Goal: Information Seeking & Learning: Learn about a topic

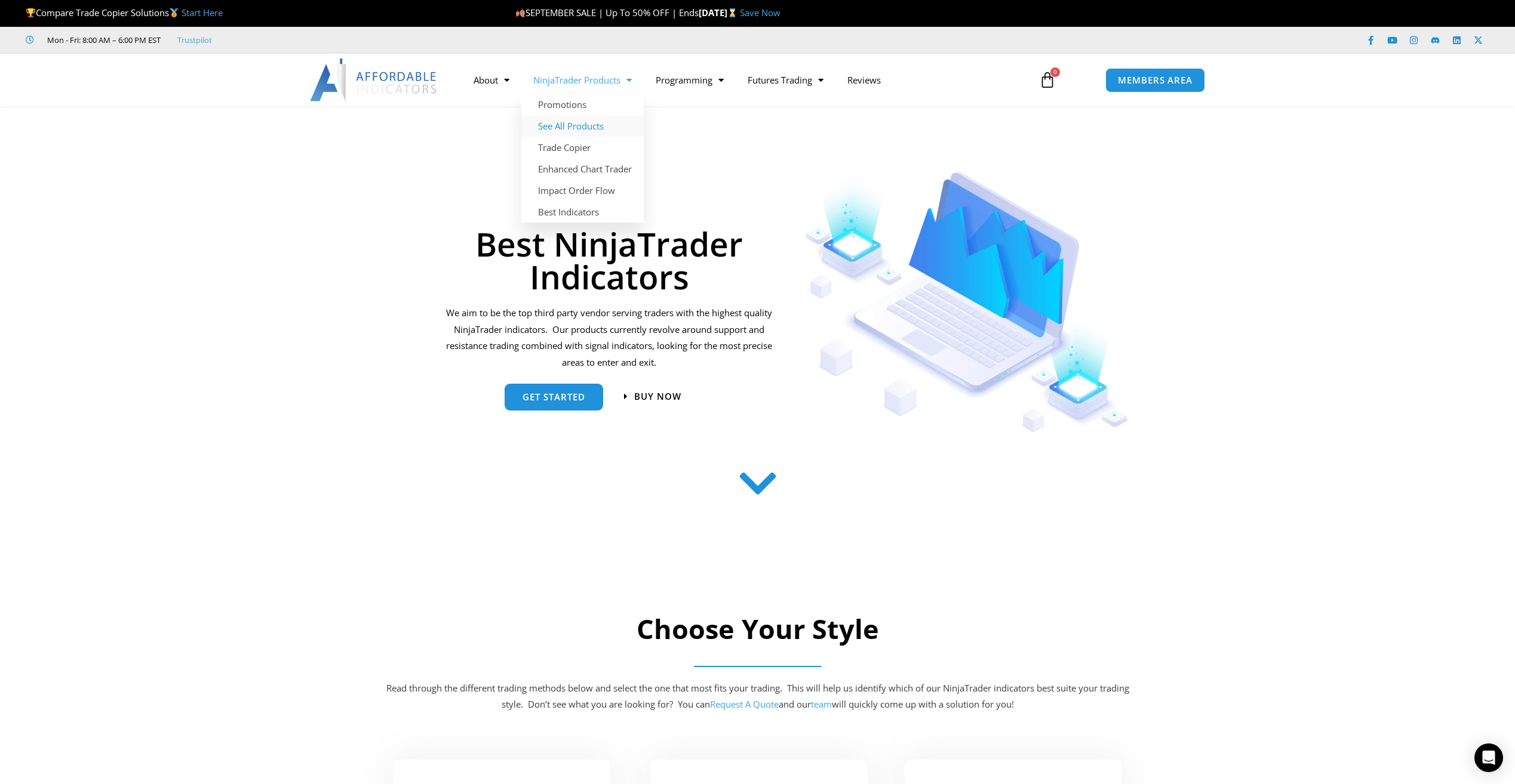
click at [585, 127] on link "See All Products" at bounding box center [582, 126] width 122 height 21
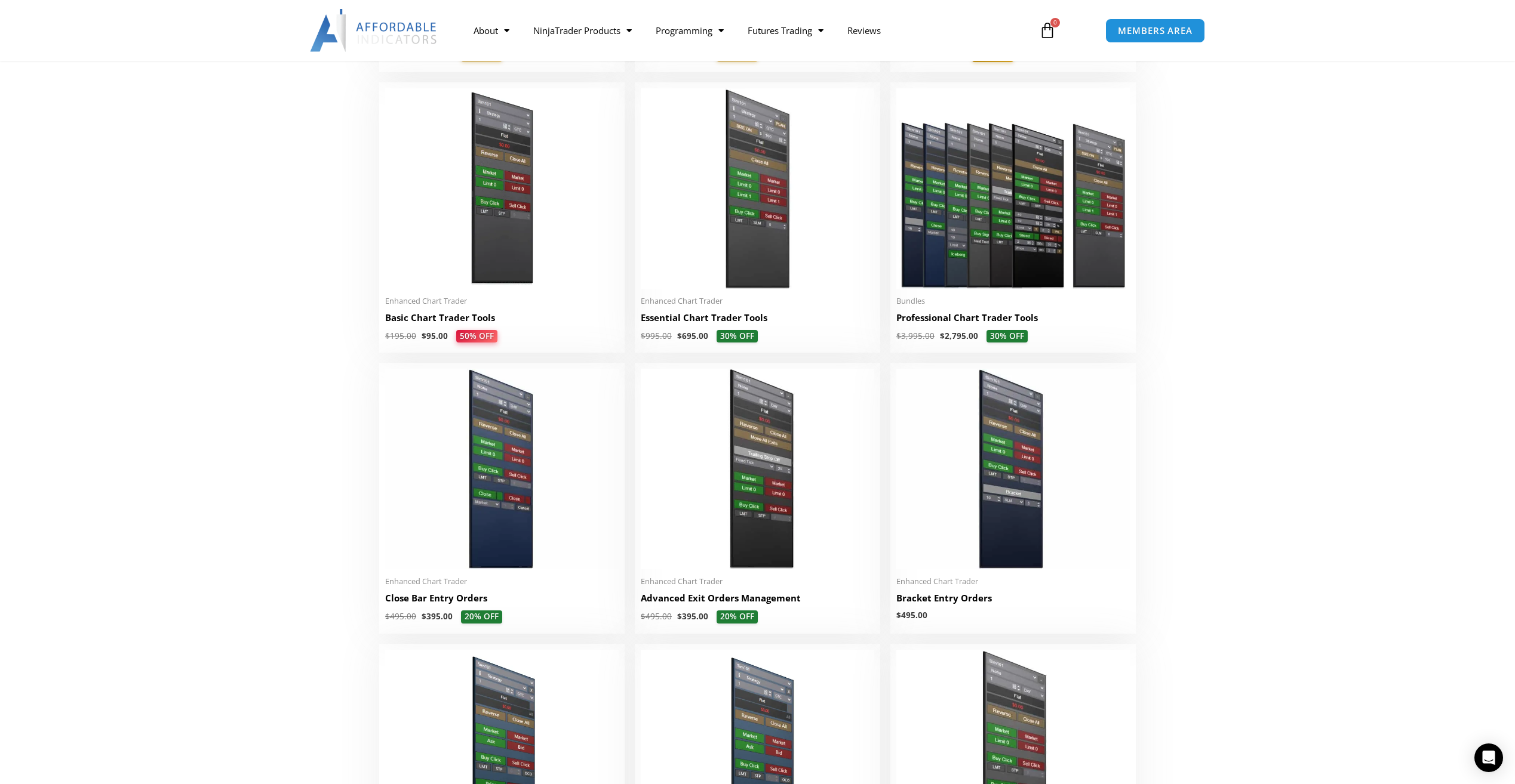
scroll to position [537, 0]
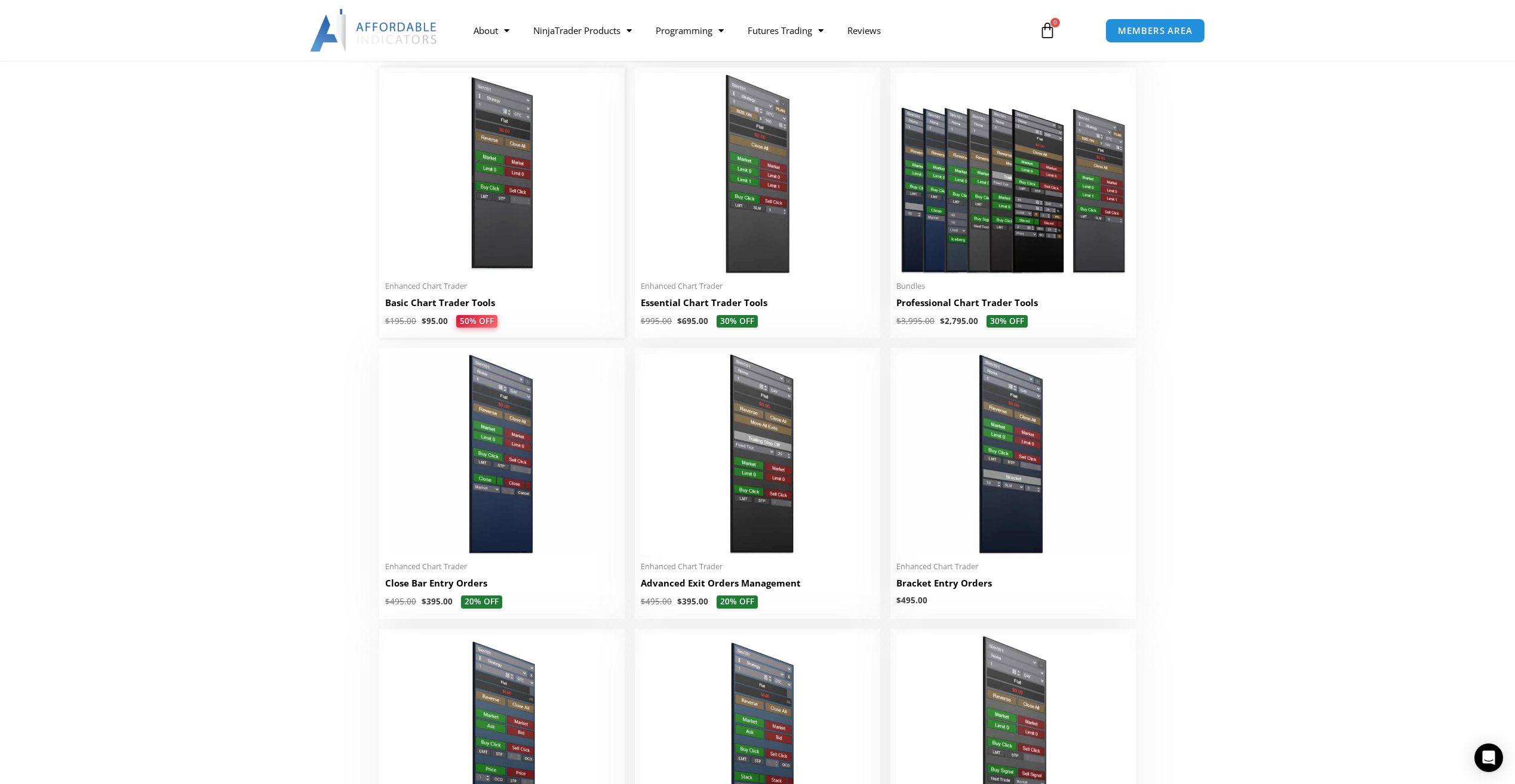
click at [518, 214] on img at bounding box center [502, 174] width 234 height 200
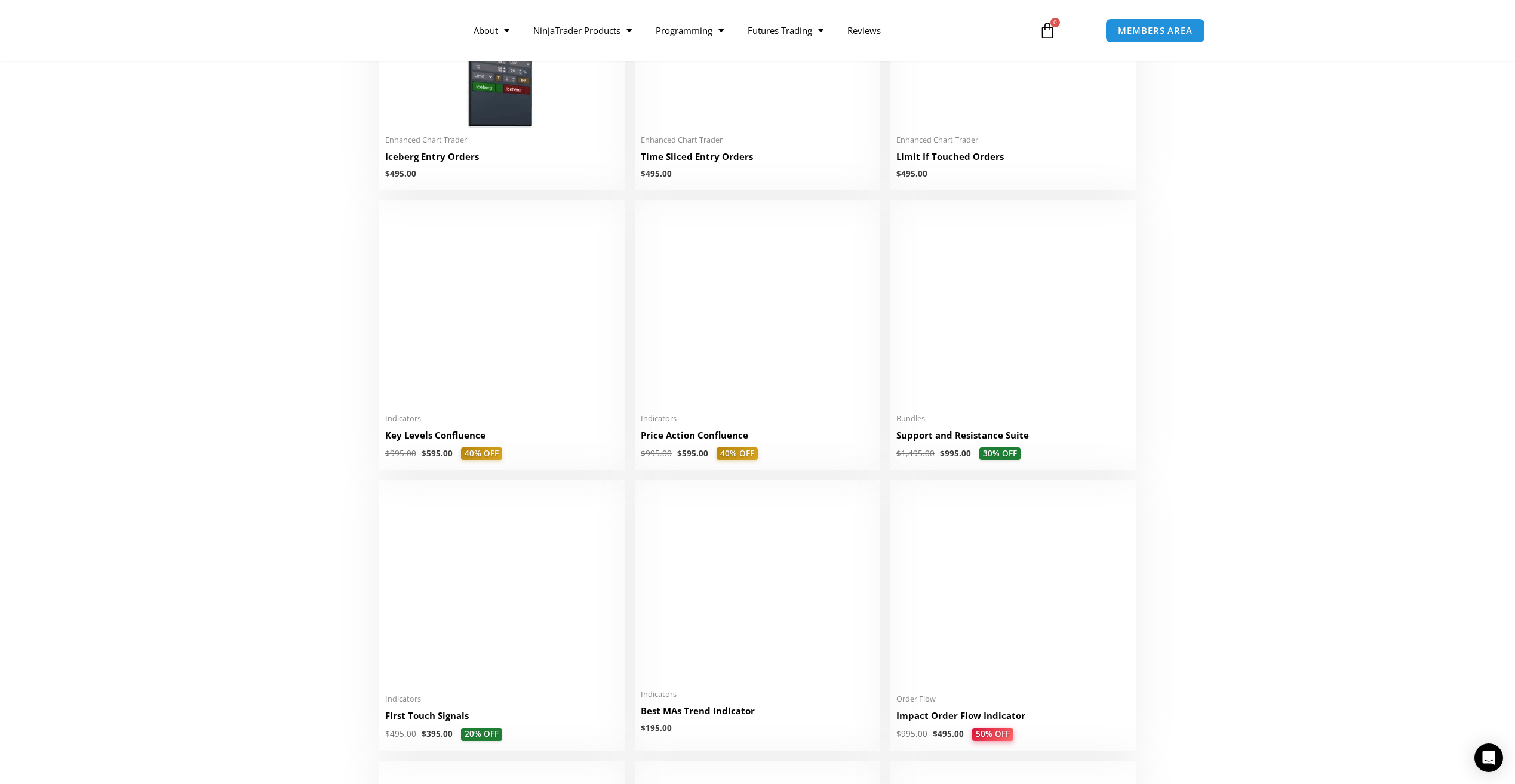
scroll to position [1611, 0]
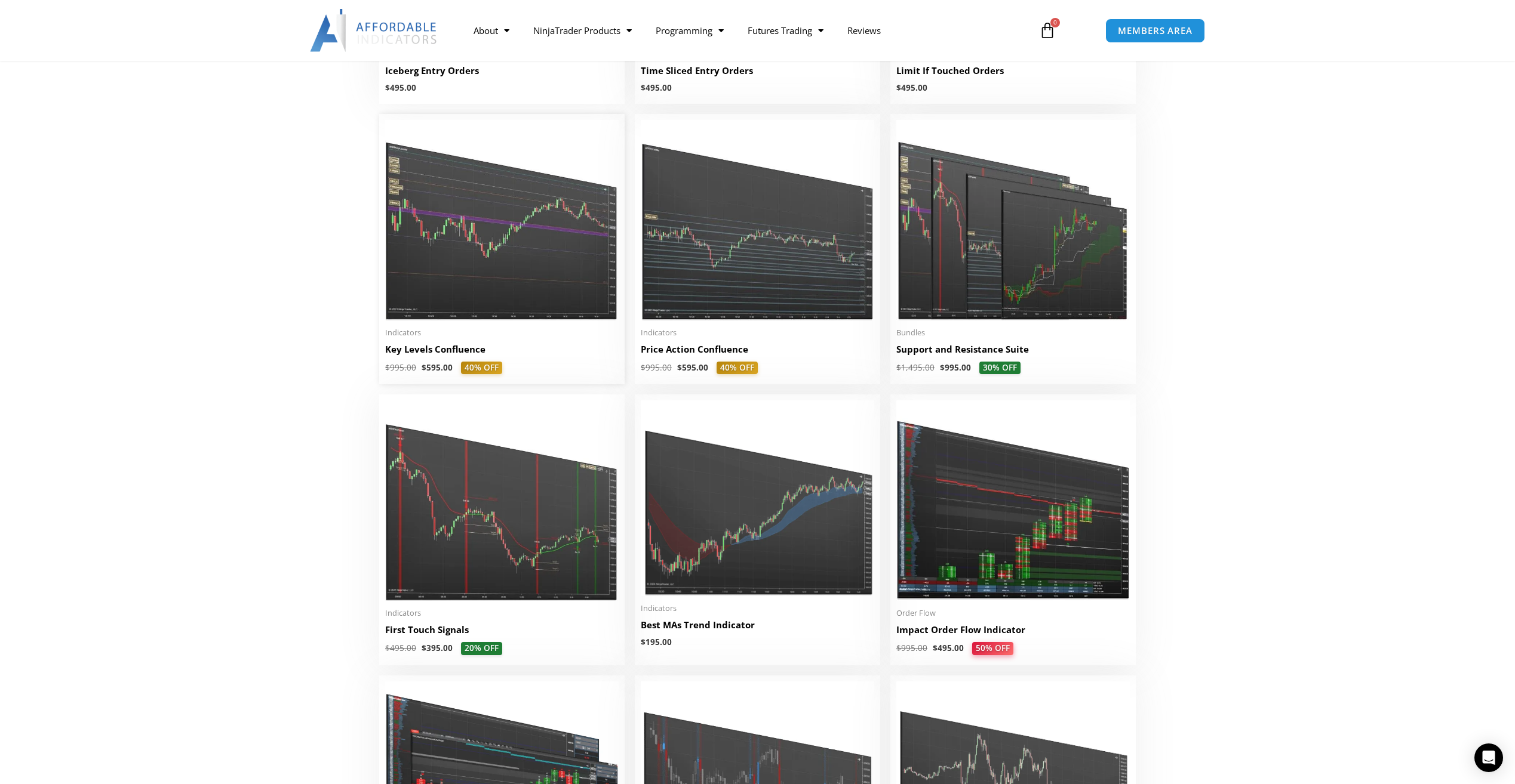
click at [537, 281] on img at bounding box center [502, 220] width 234 height 200
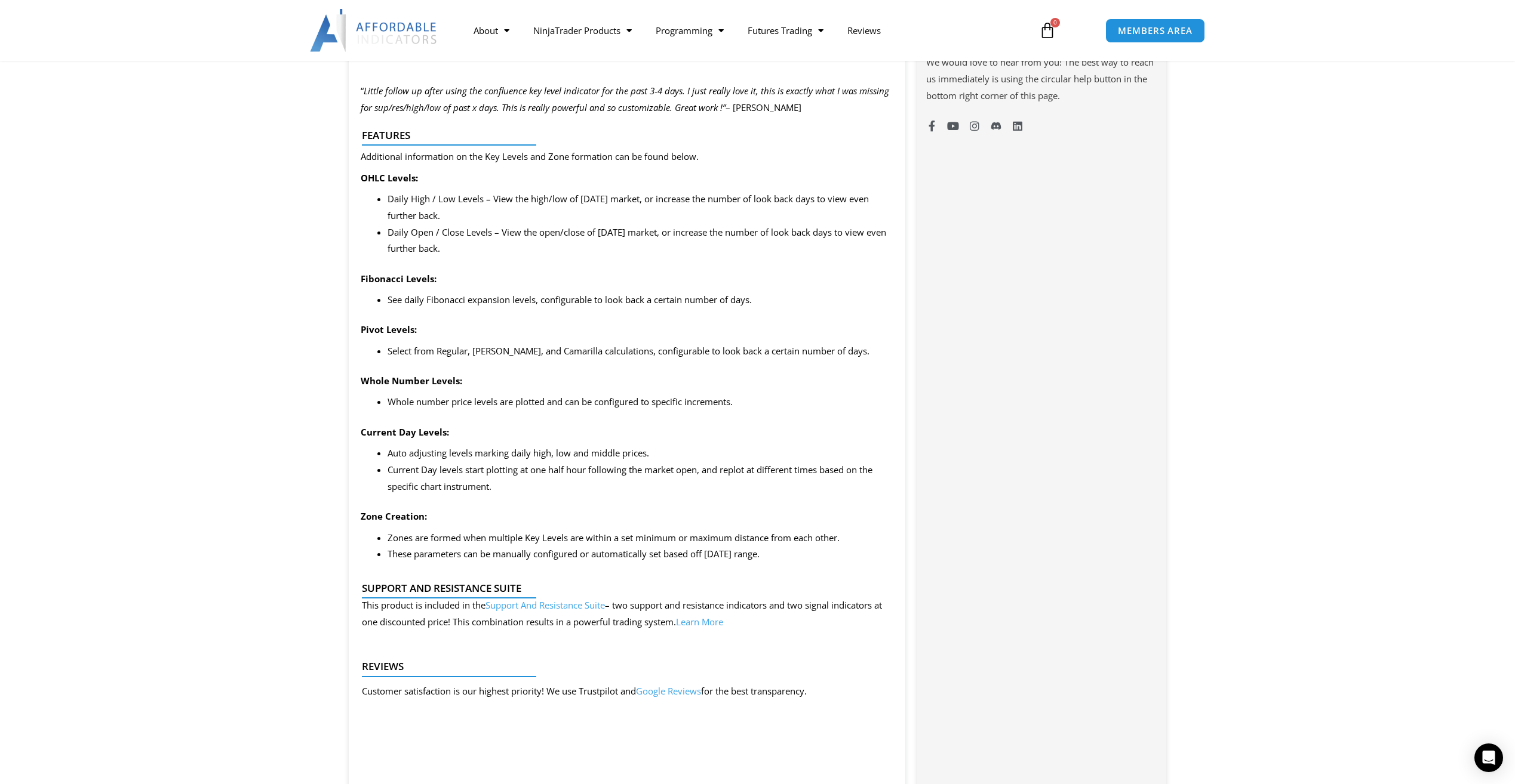
scroll to position [1014, 0]
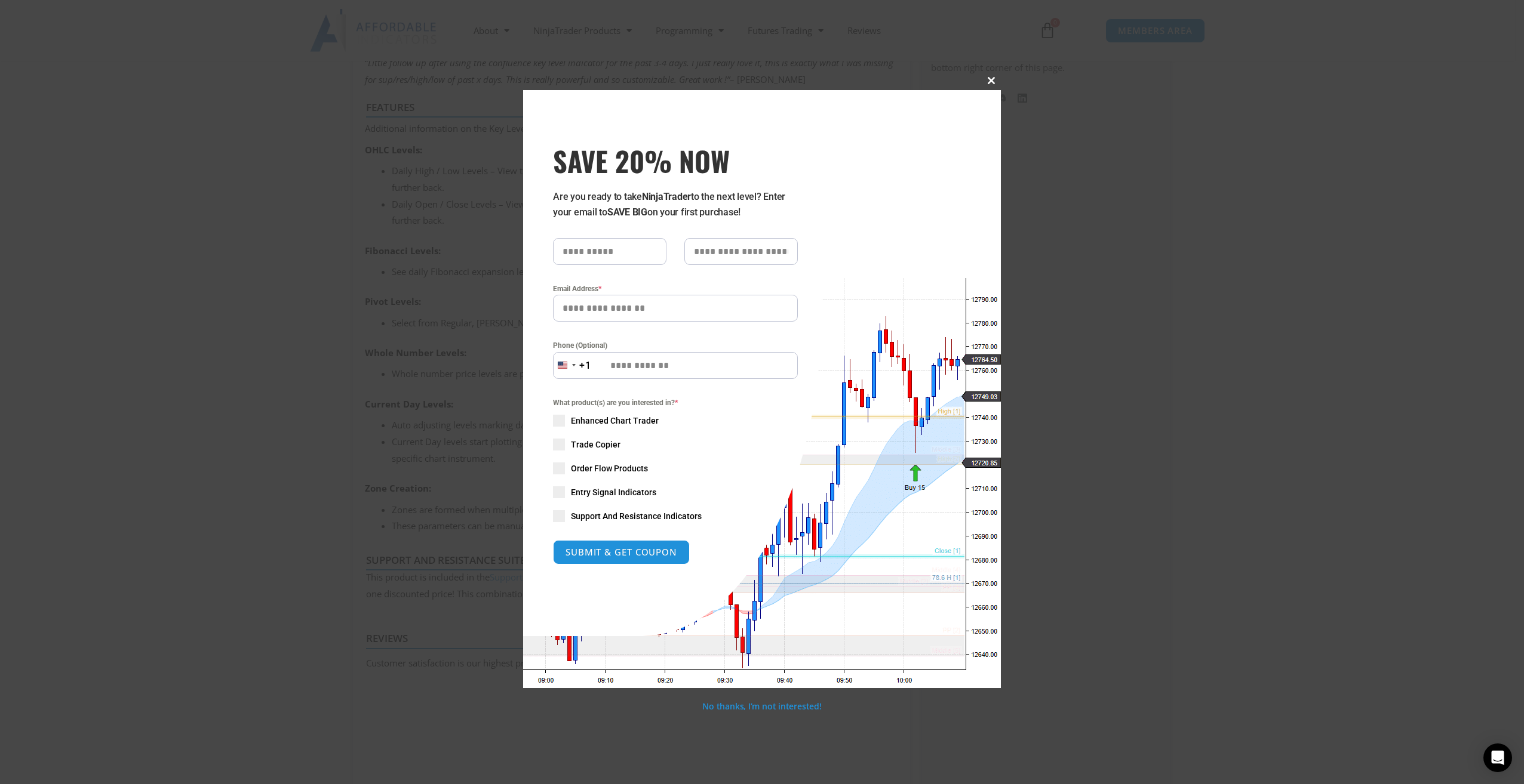
click at [994, 82] on span "SAVE 20% NOW popup" at bounding box center [991, 80] width 19 height 7
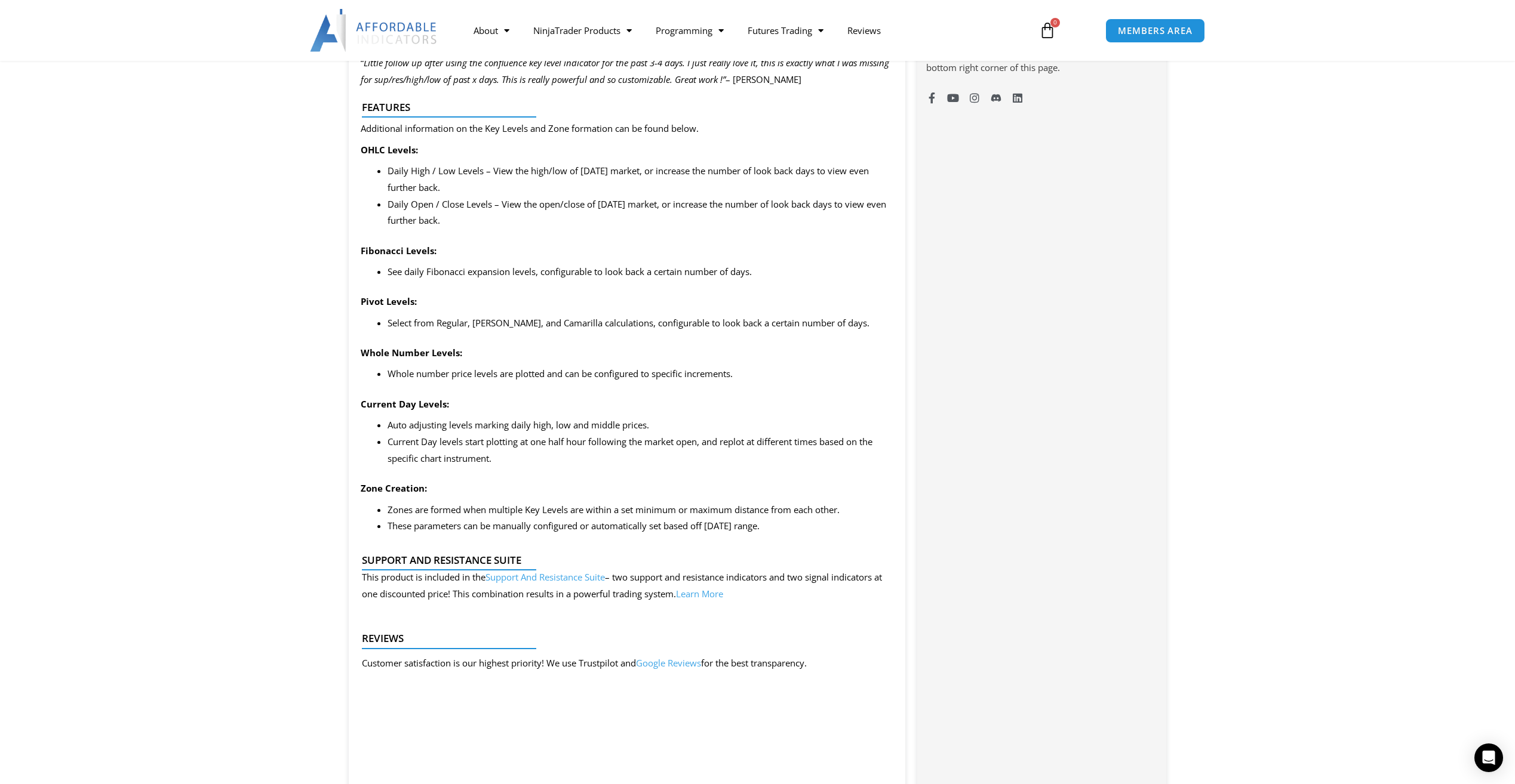
click at [218, 259] on section "Description SAVE NOW – Your special pricing is immediately applied! Offer expir…" at bounding box center [757, 613] width 1515 height 2171
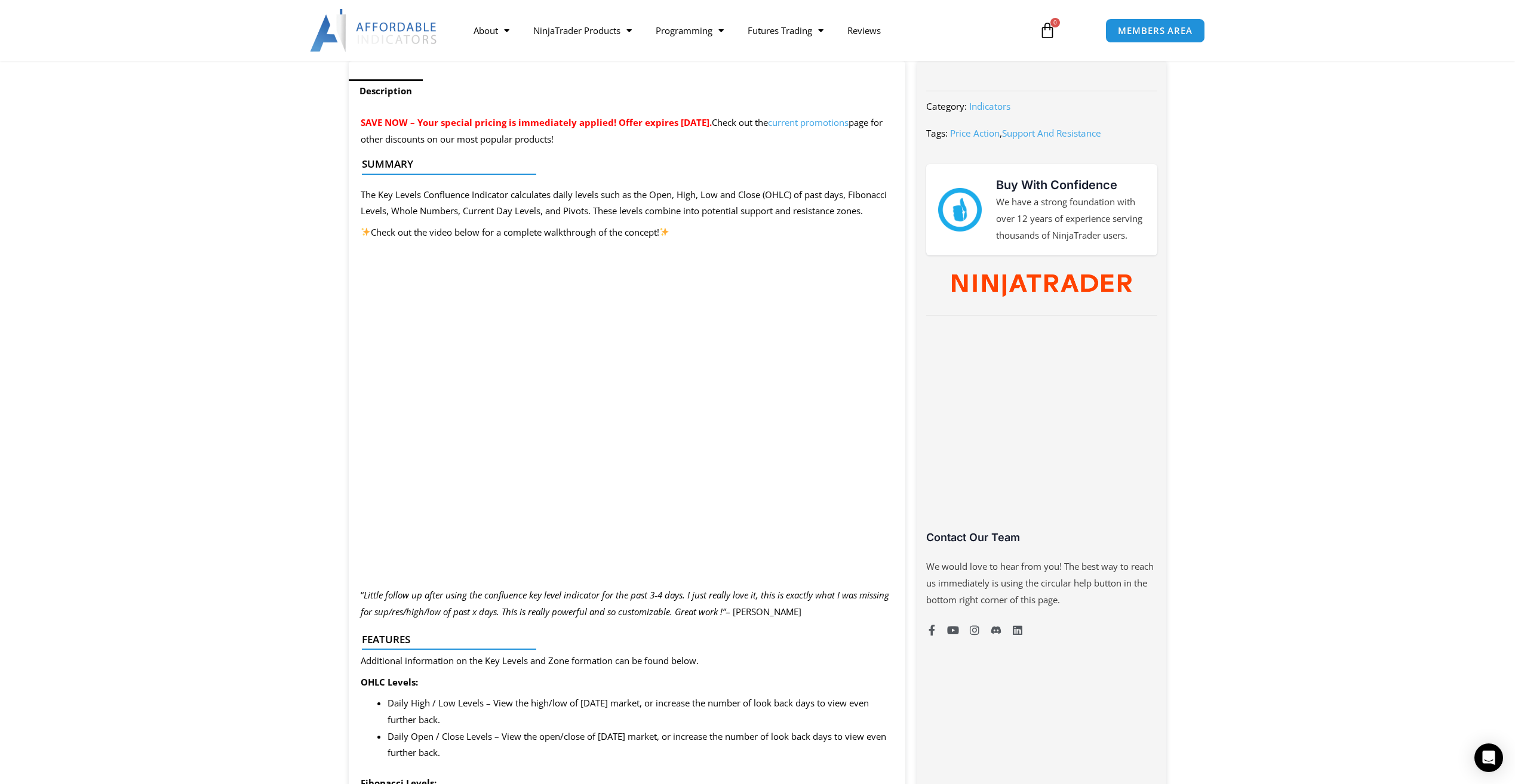
scroll to position [478, 0]
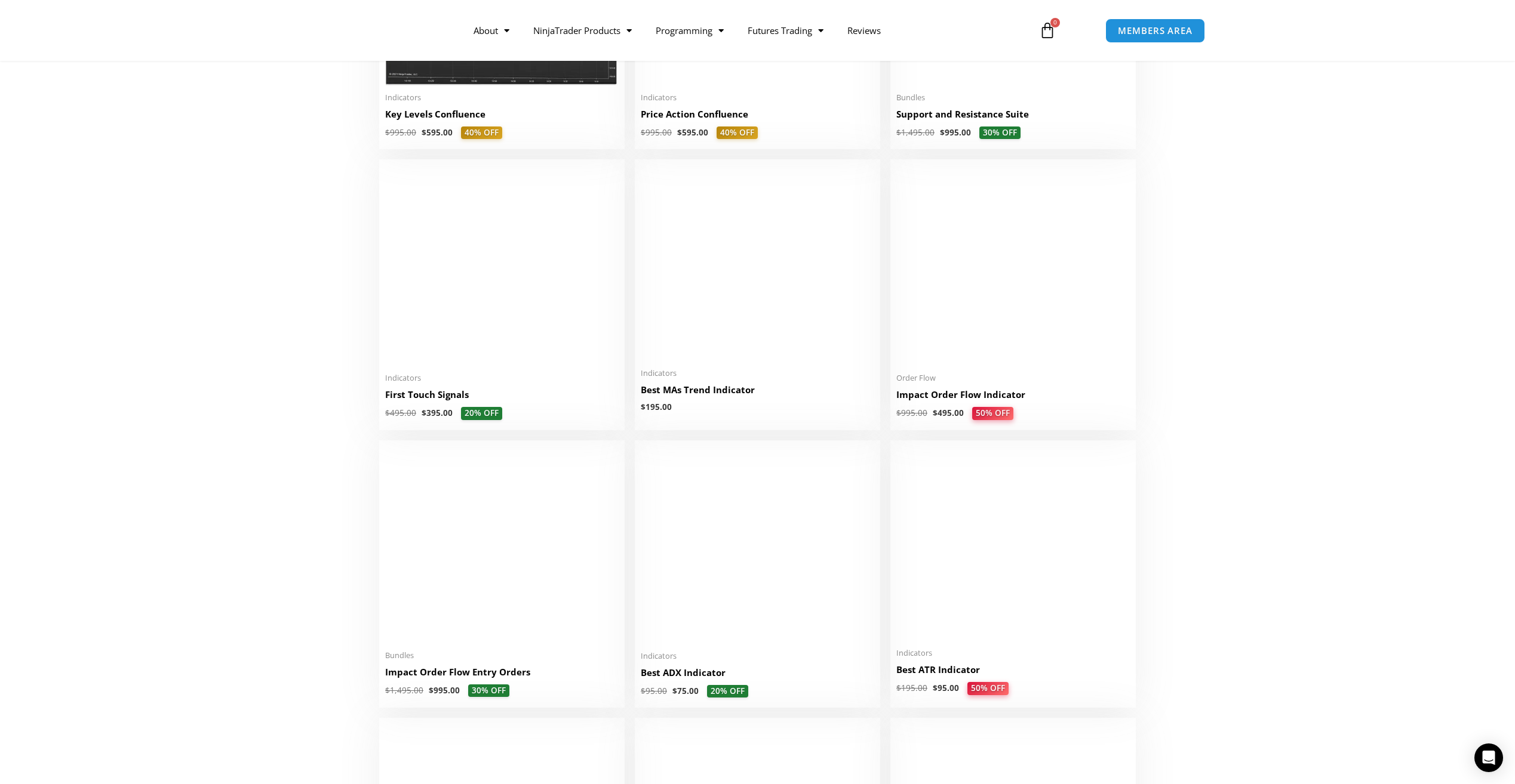
scroll to position [1850, 0]
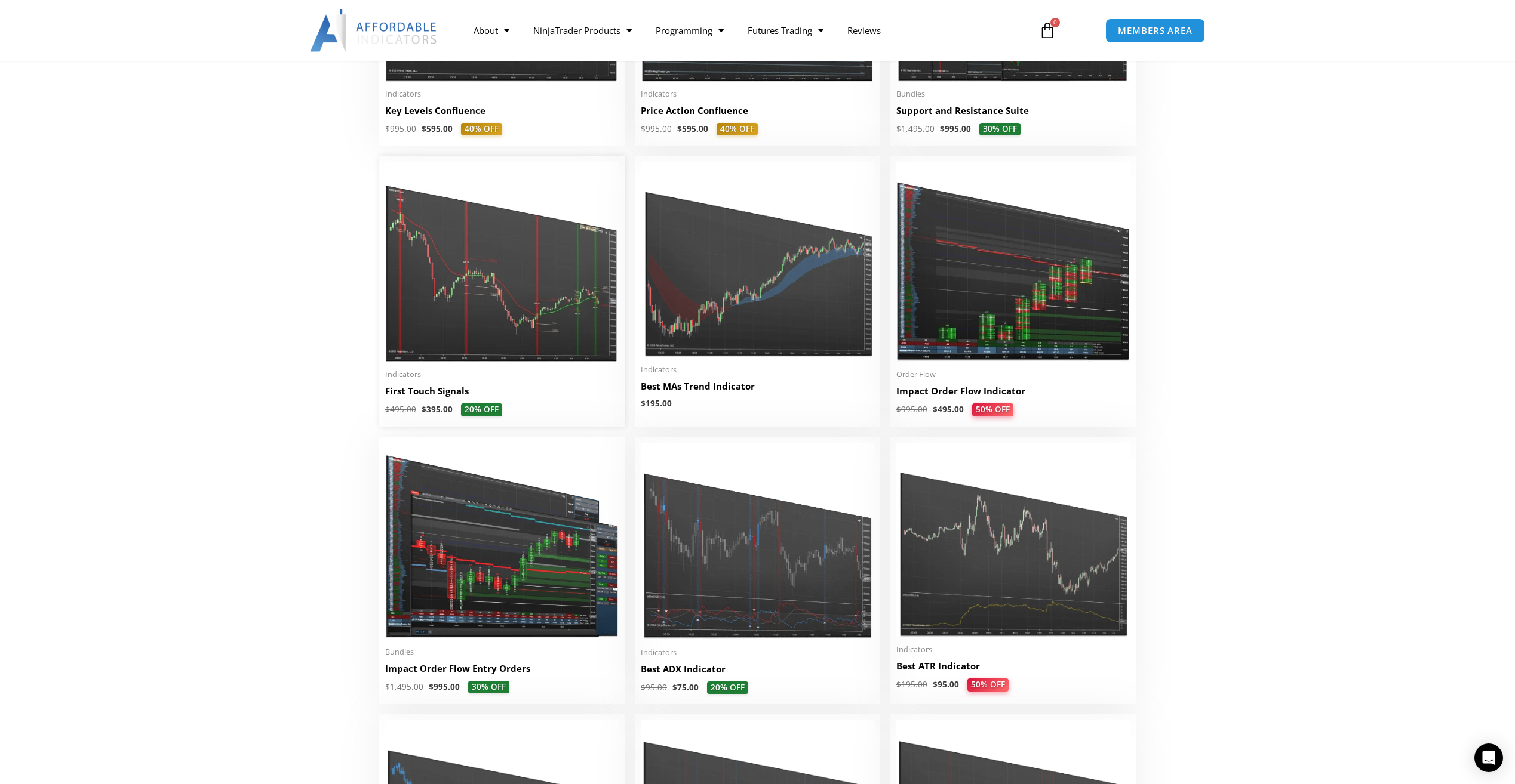
click at [495, 340] on img at bounding box center [502, 262] width 234 height 200
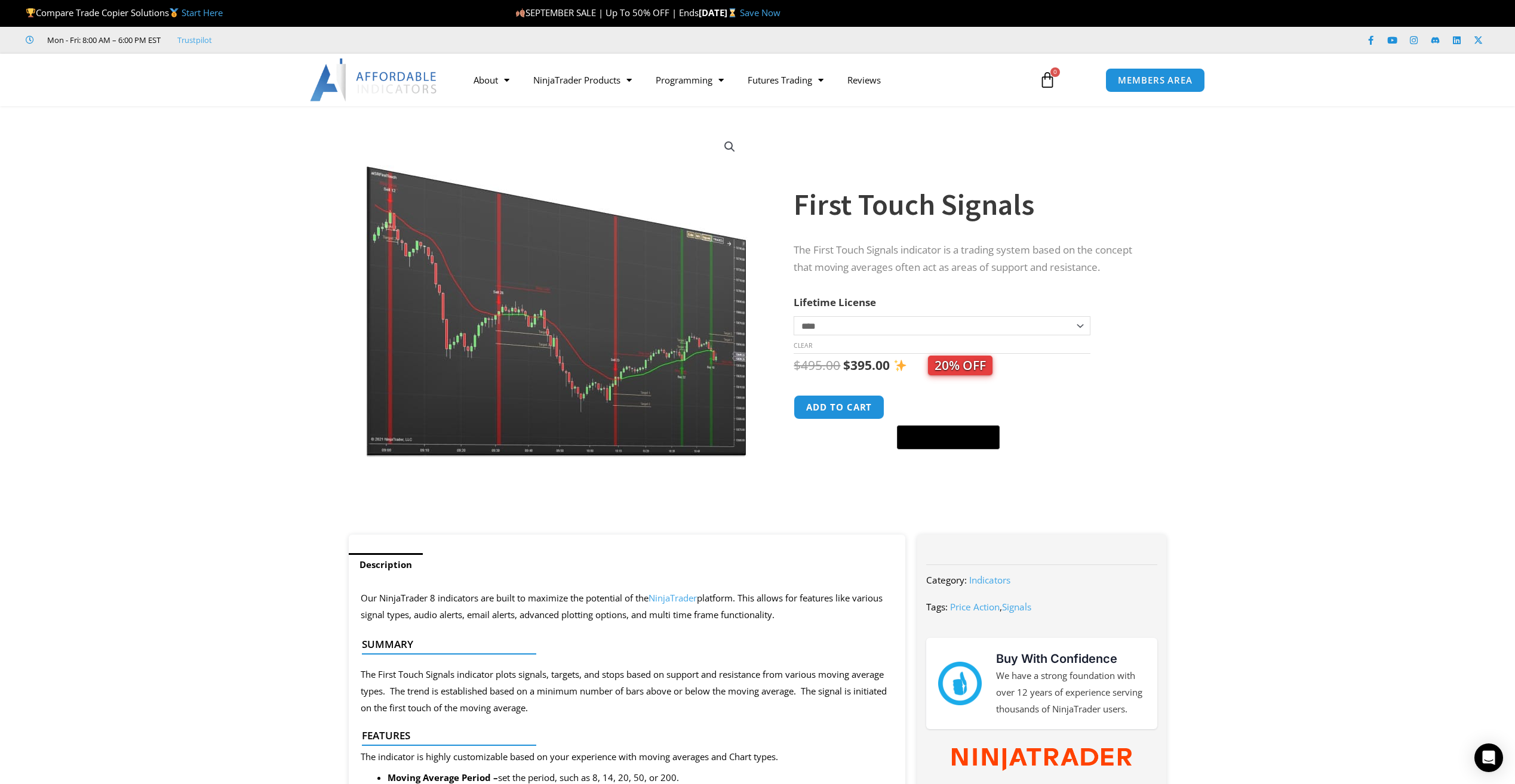
click at [603, 340] on img at bounding box center [558, 292] width 384 height 330
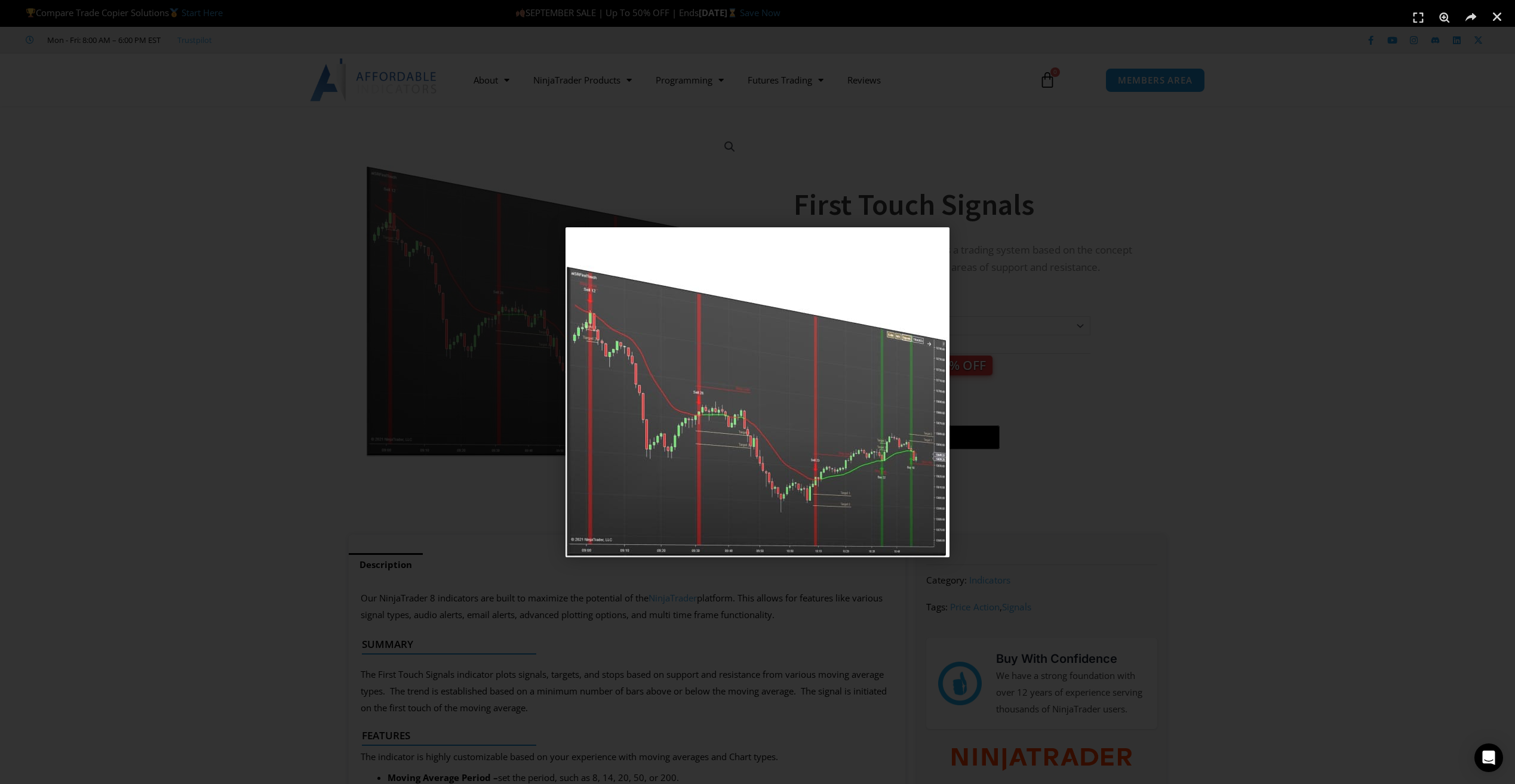
click at [278, 374] on div "1 / 1" at bounding box center [757, 392] width 1432 height 701
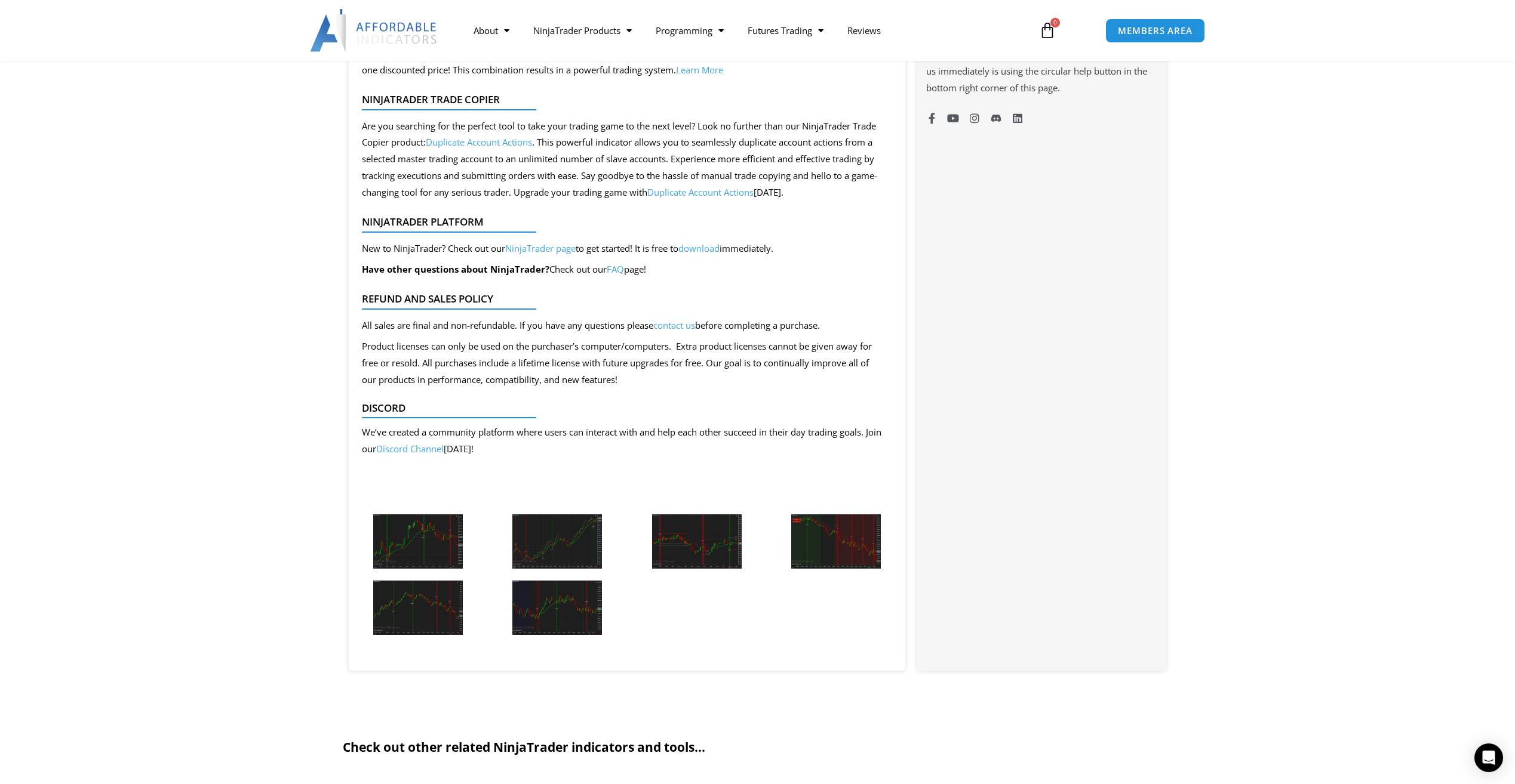
scroll to position [1074, 0]
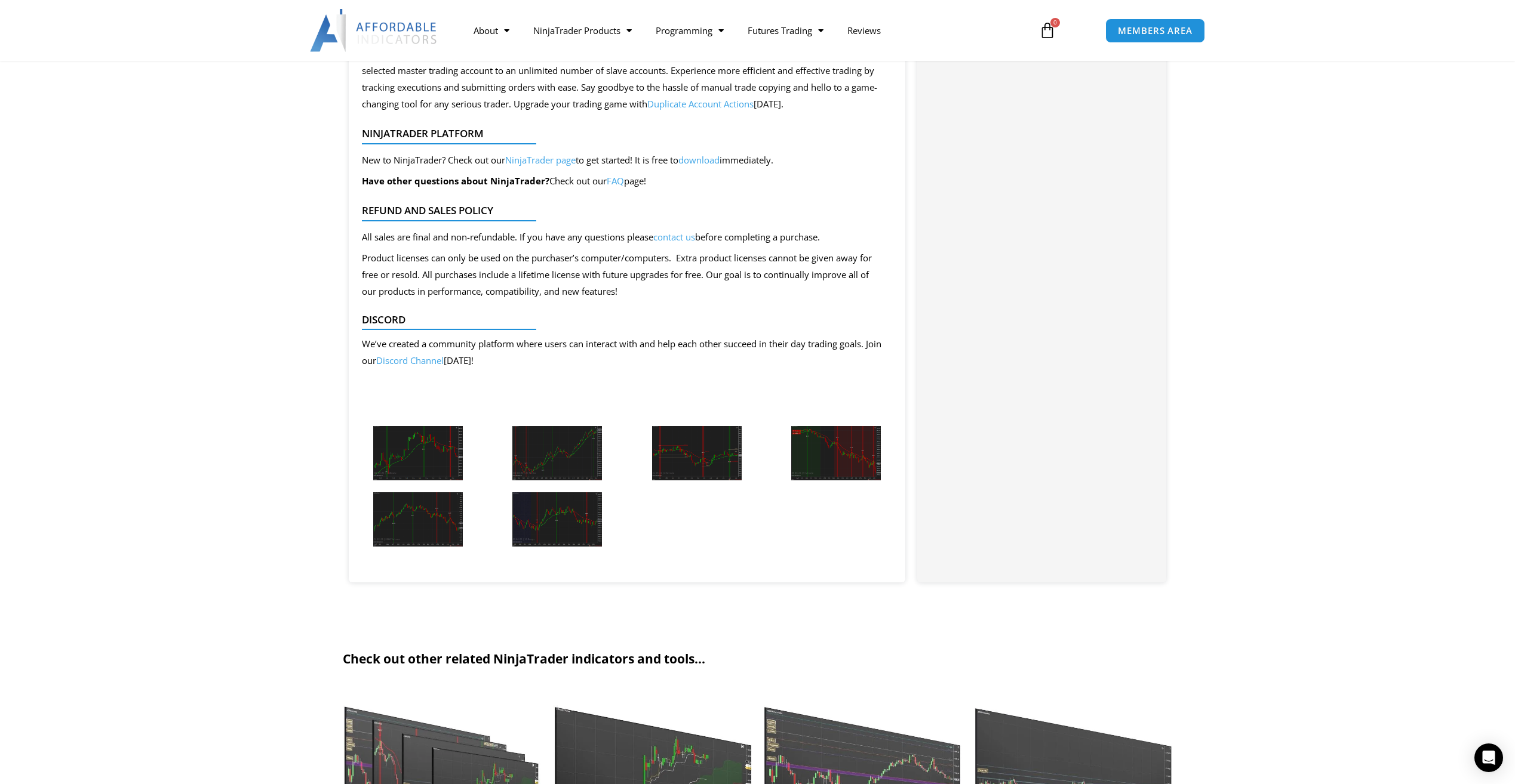
click at [419, 453] on img at bounding box center [418, 453] width 90 height 55
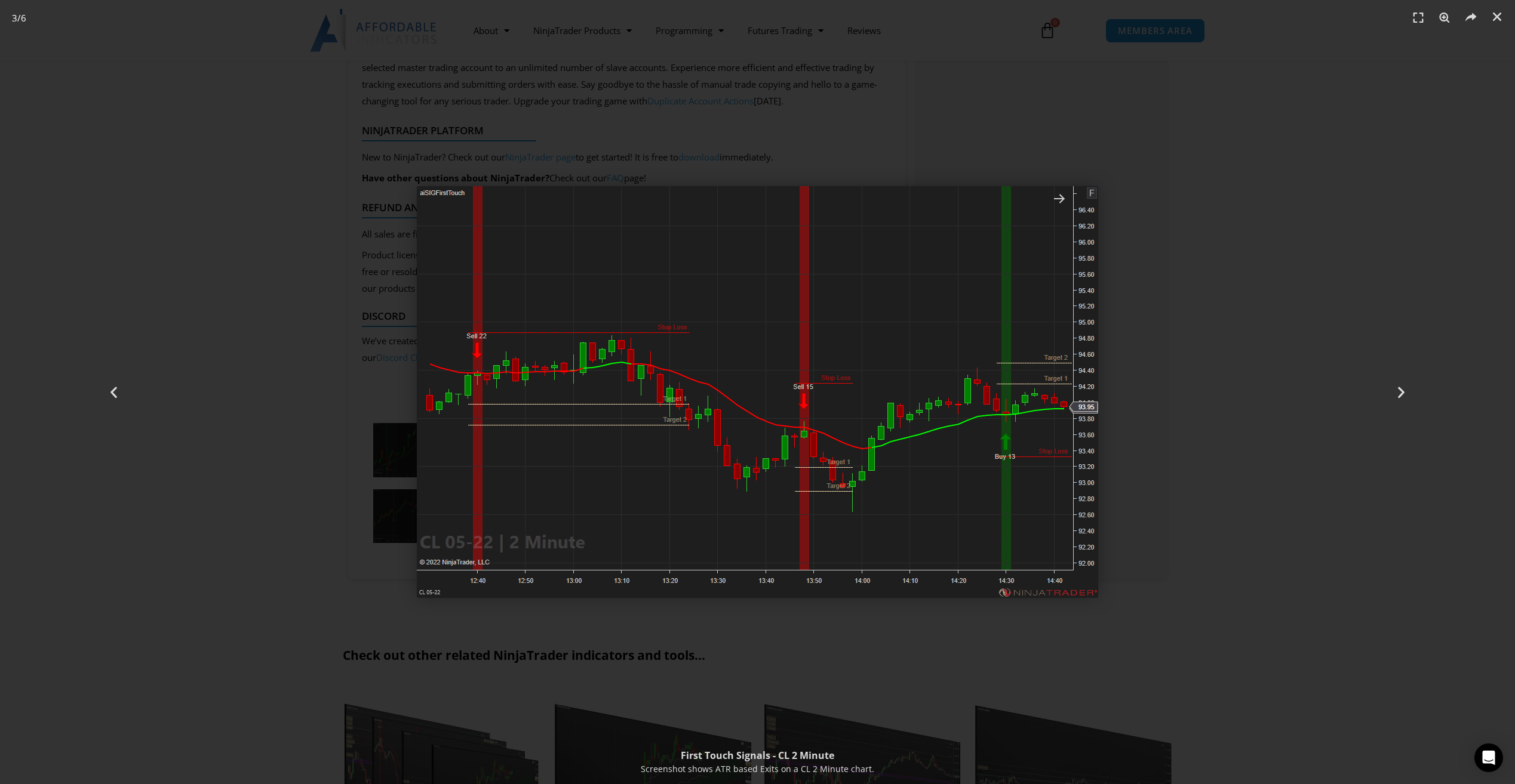
scroll to position [976, 0]
click at [1397, 534] on div "Next" at bounding box center [1401, 392] width 228 height 784
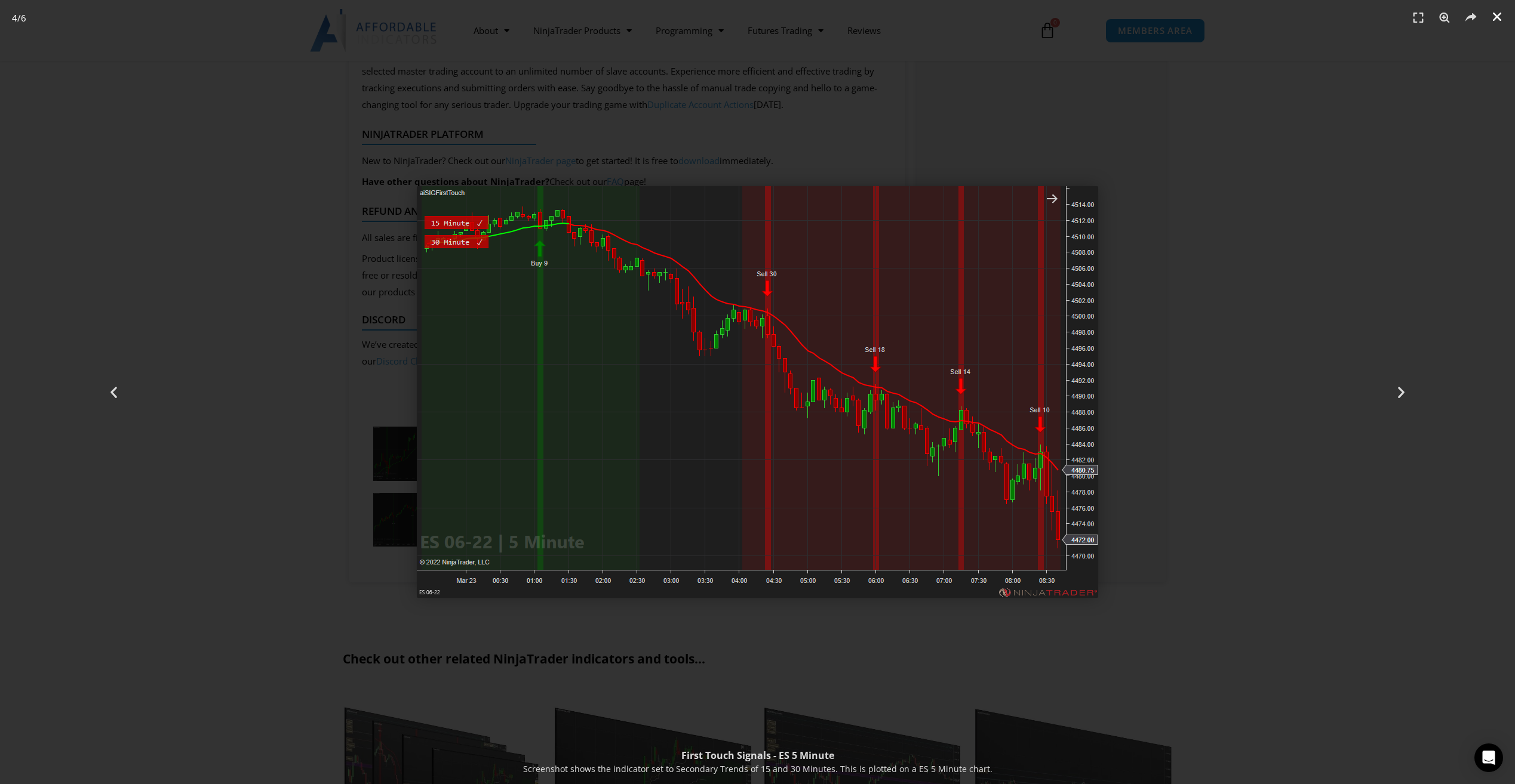
click at [1493, 10] on link "Close (Esc)" at bounding box center [1497, 17] width 18 height 18
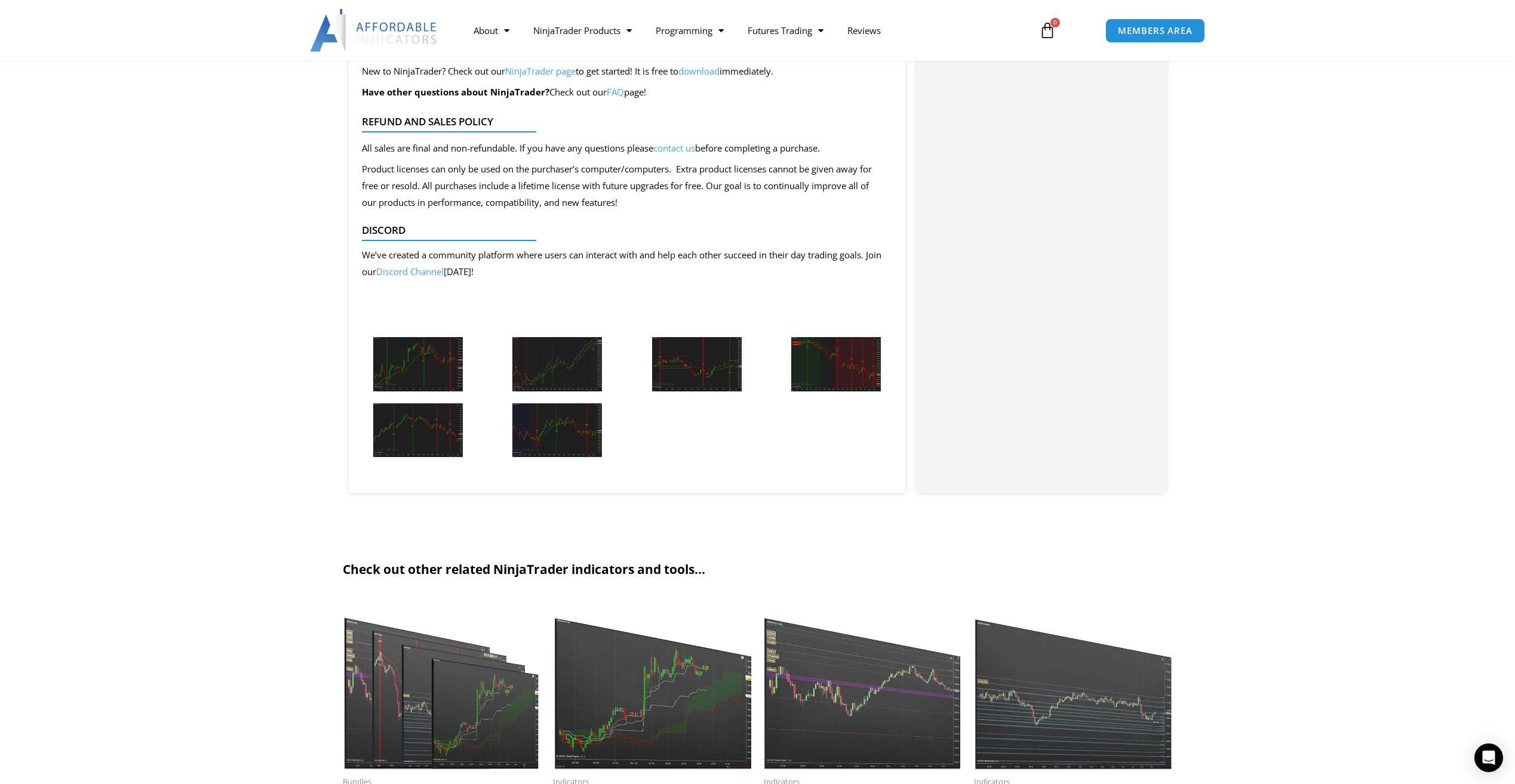
scroll to position [1215, 0]
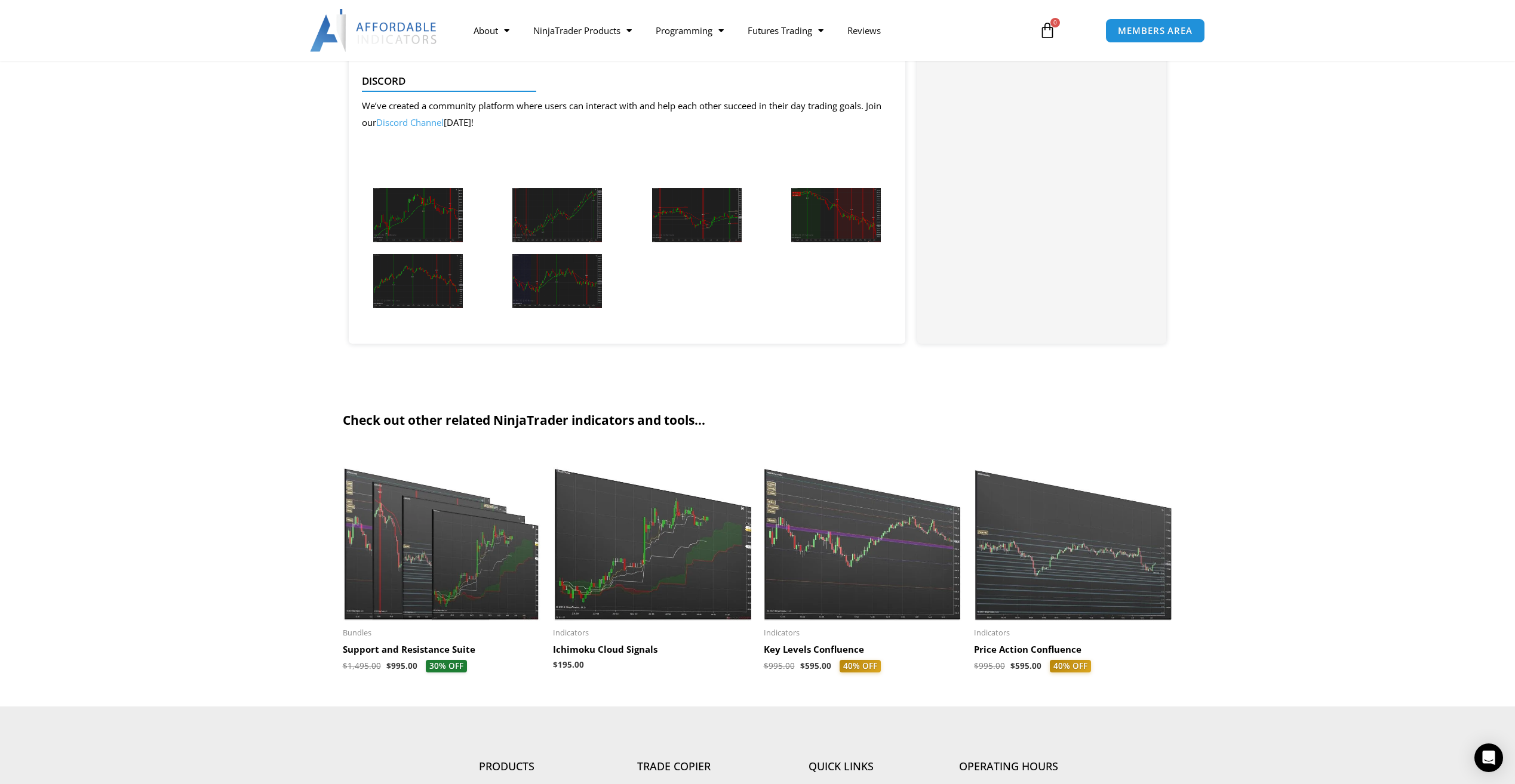
click at [817, 569] on img at bounding box center [863, 535] width 199 height 171
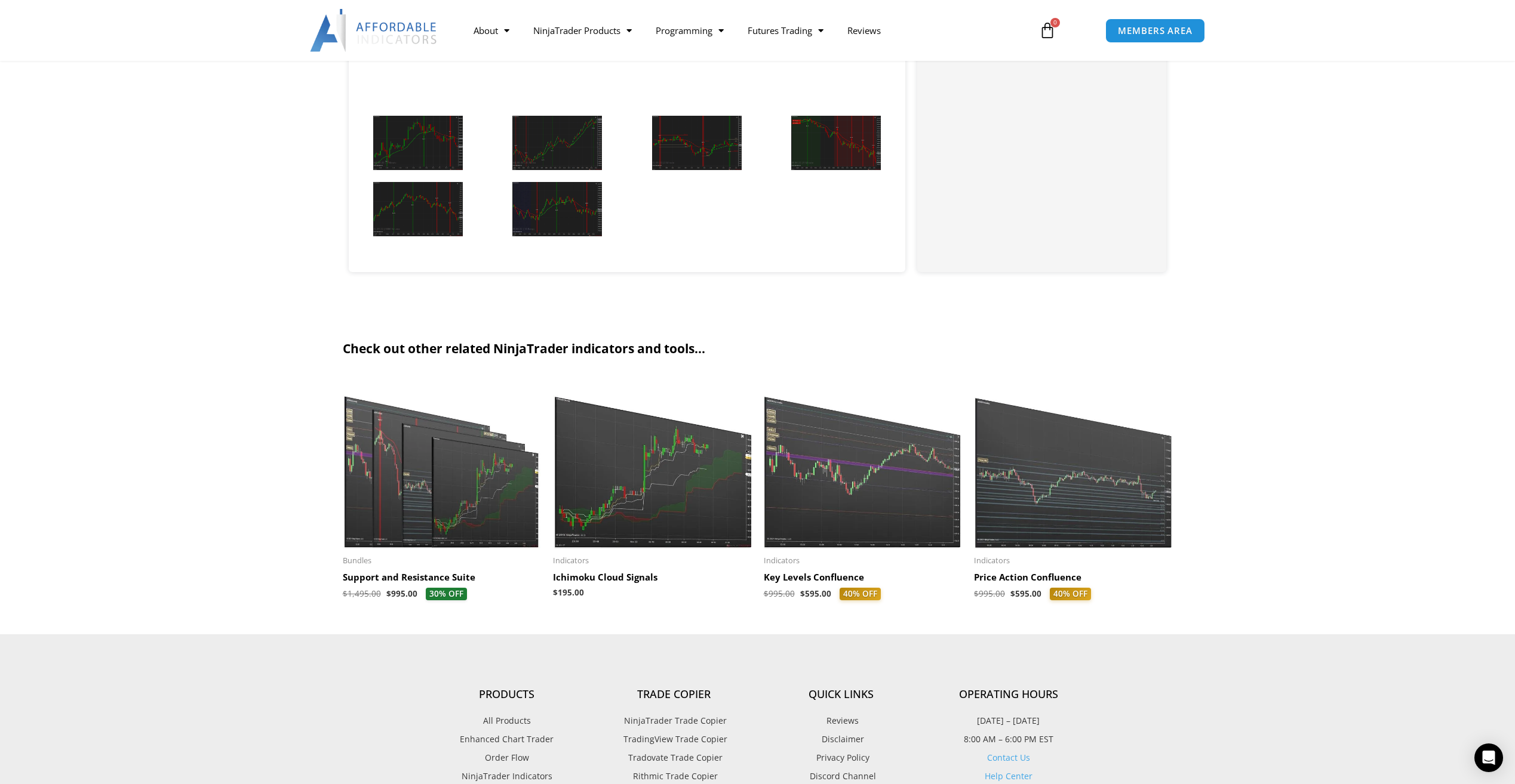
scroll to position [1394, 0]
click at [1061, 520] on img at bounding box center [1073, 462] width 199 height 171
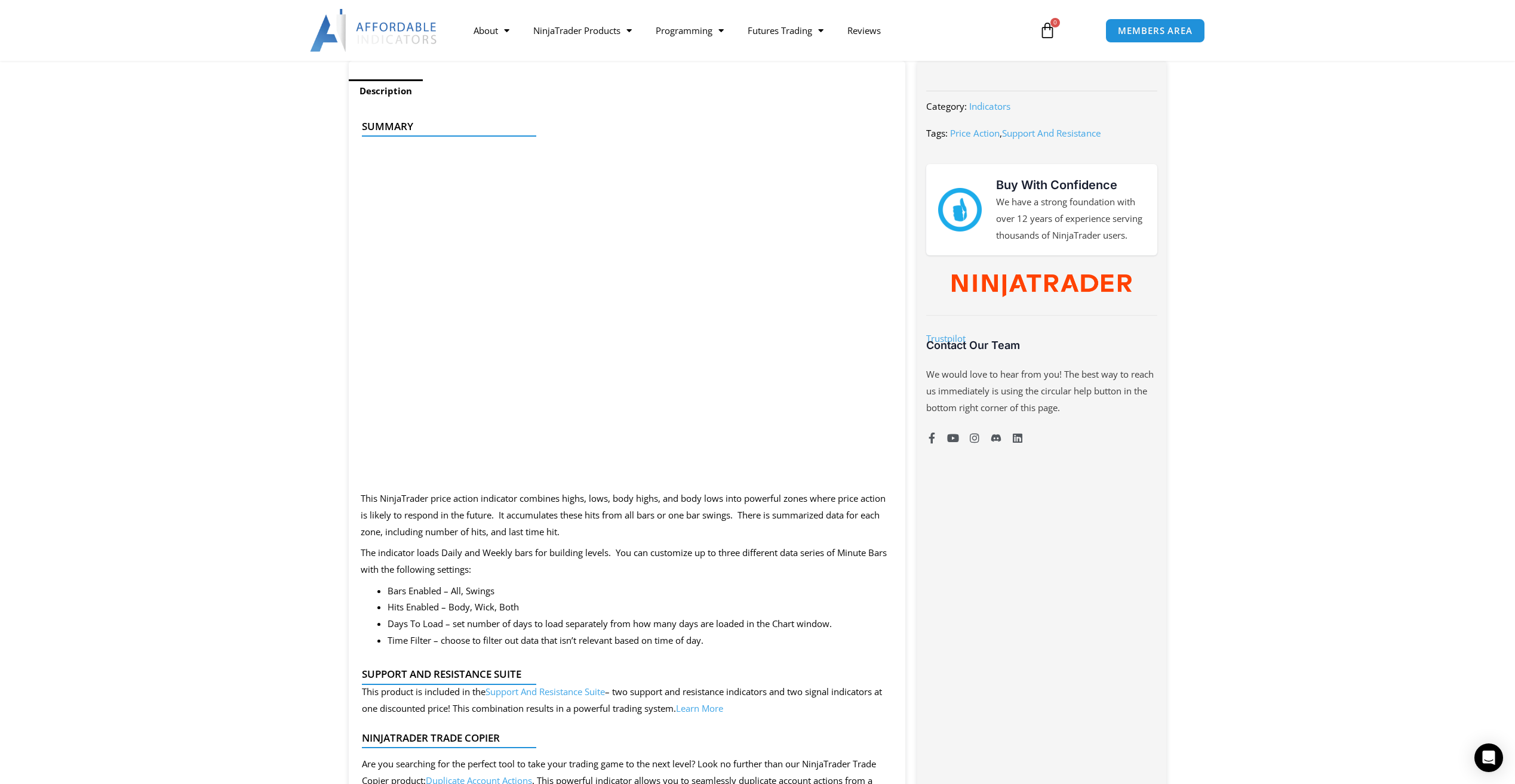
scroll to position [478, 0]
